Goal: Find specific page/section: Find specific page/section

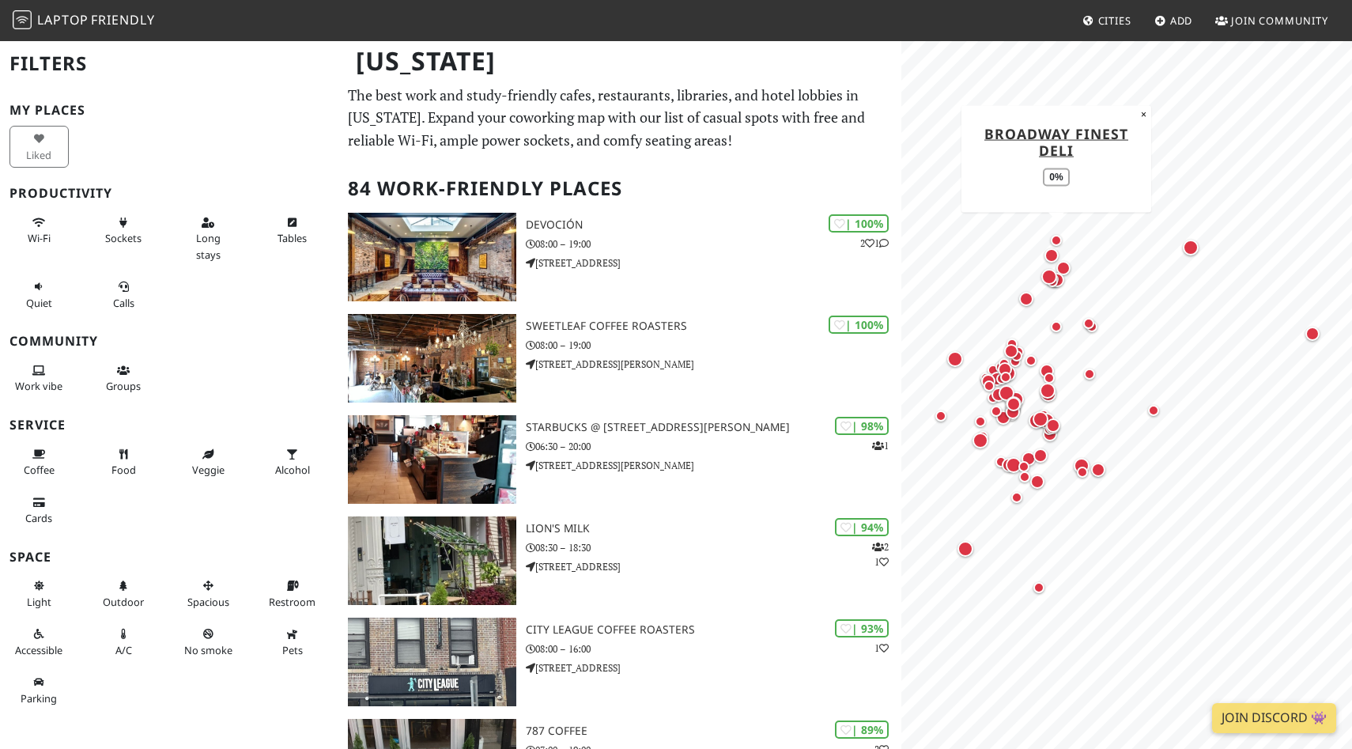
click at [896, 247] on div "Map marker" at bounding box center [1056, 240] width 19 height 19
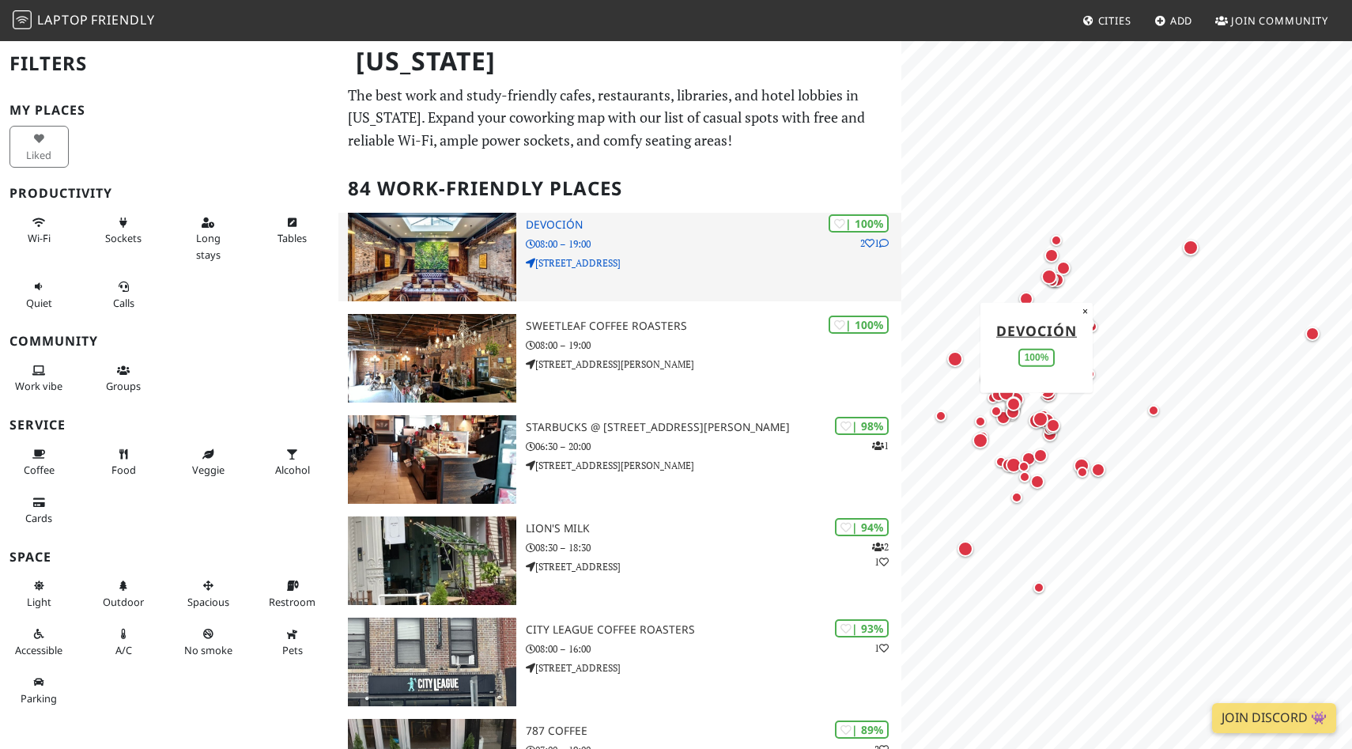
click at [477, 243] on img at bounding box center [432, 257] width 169 height 89
click at [824, 255] on p "69 Grand St" at bounding box center [713, 262] width 375 height 15
click at [676, 261] on p "69 Grand St" at bounding box center [713, 262] width 375 height 15
click at [533, 224] on h3 "Devoción" at bounding box center [713, 224] width 375 height 13
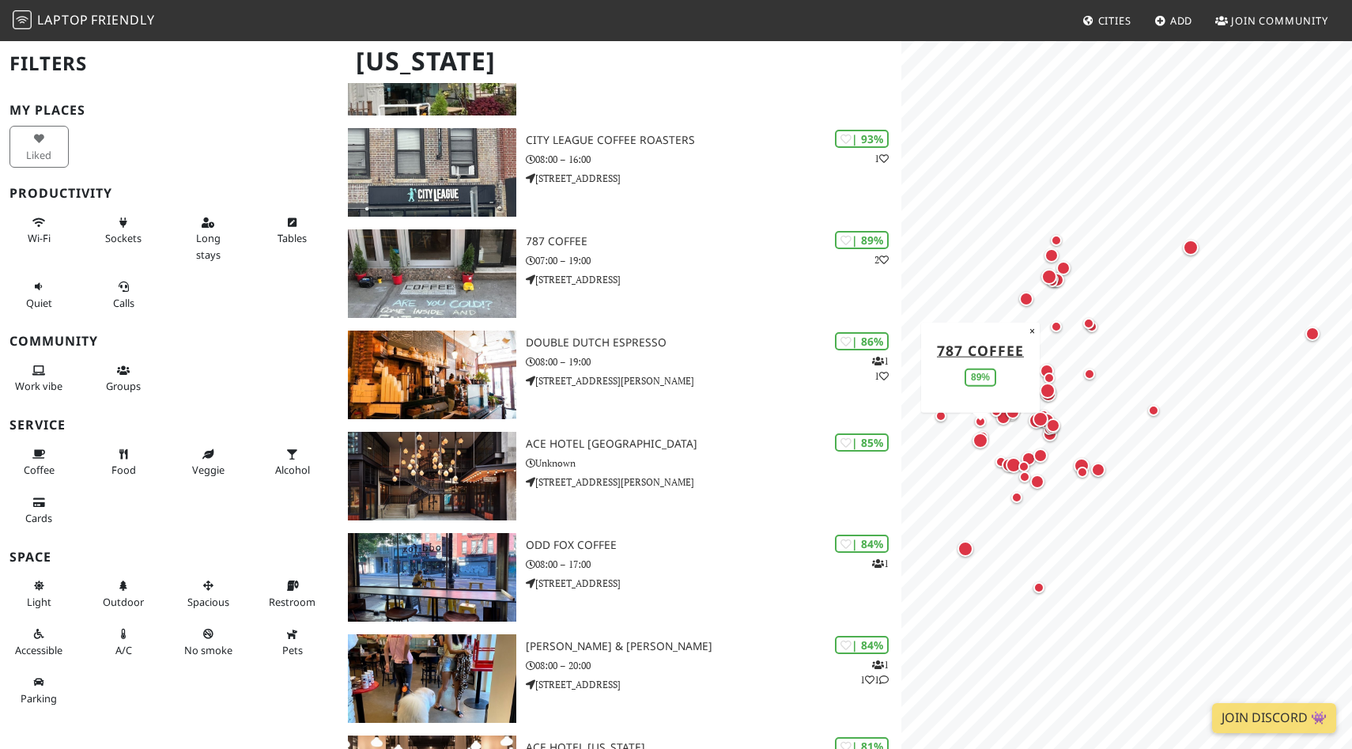
scroll to position [562, 0]
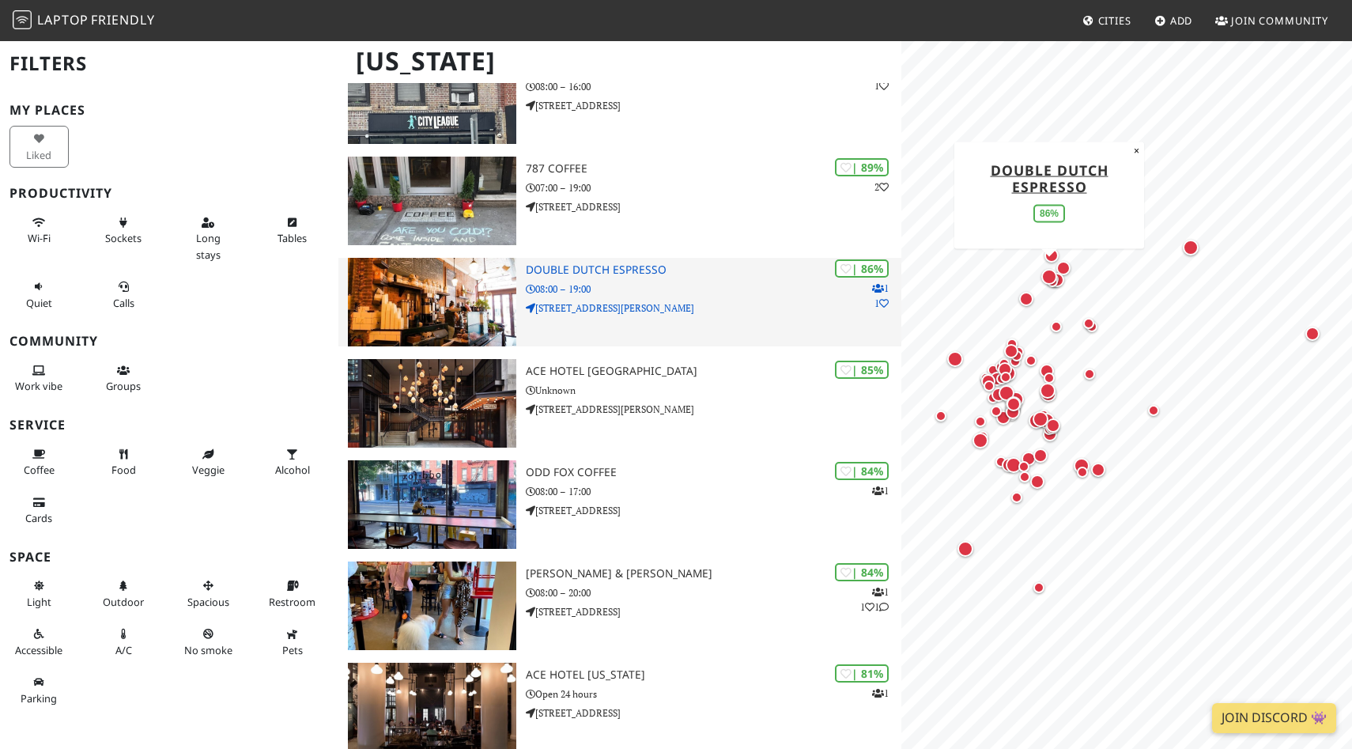
click at [686, 326] on div "| 86% 1 1 Double Dutch Espresso 08:00 – 19:00 2194 Frederick Douglass Blvd" at bounding box center [713, 302] width 375 height 89
click at [609, 267] on h3 "Double Dutch Espresso" at bounding box center [713, 269] width 375 height 13
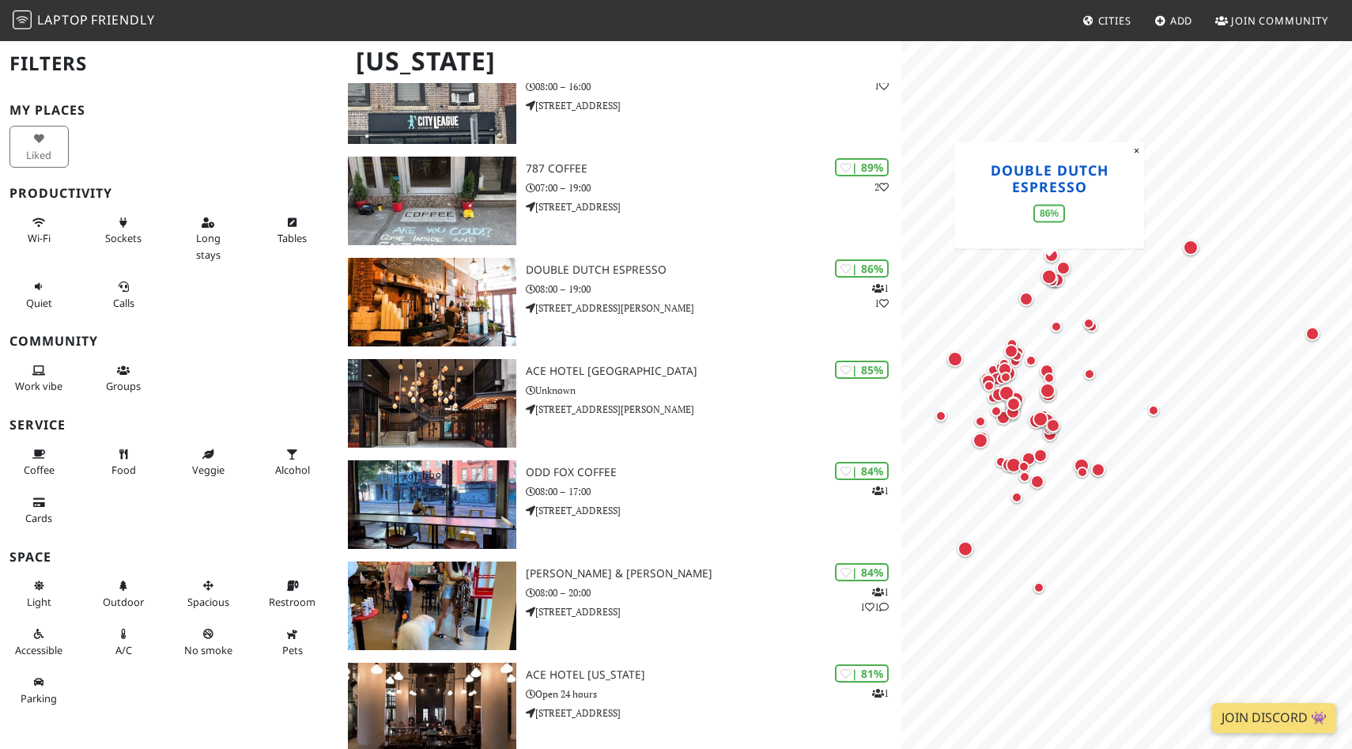
click at [896, 177] on link "Double Dutch Espresso" at bounding box center [1049, 178] width 118 height 36
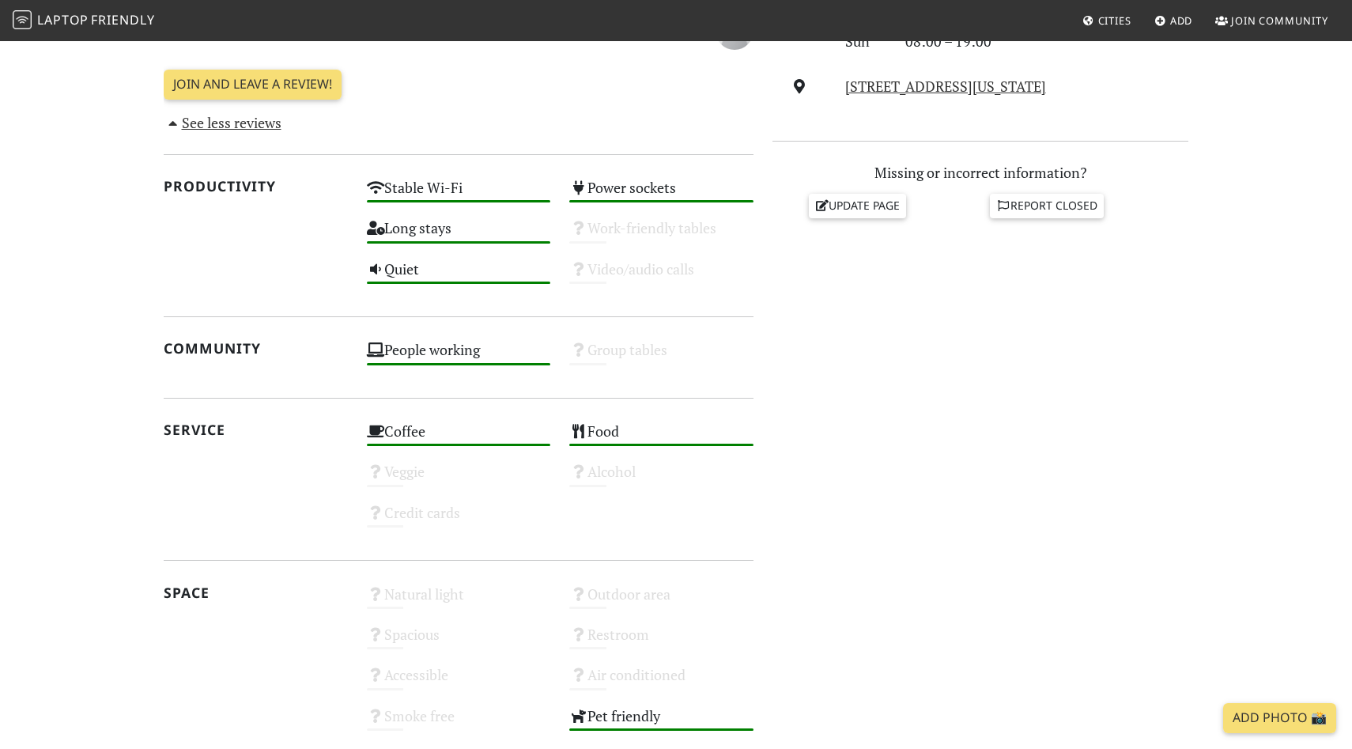
scroll to position [524, 0]
